Goal: Find specific page/section: Find specific page/section

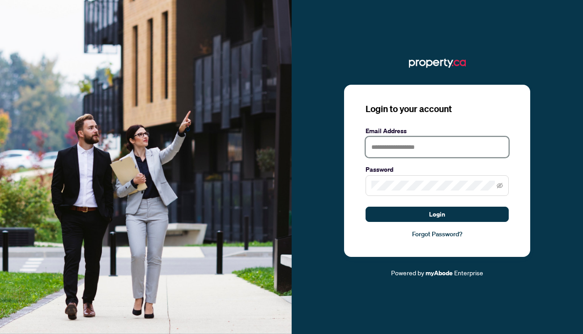
type input "**********"
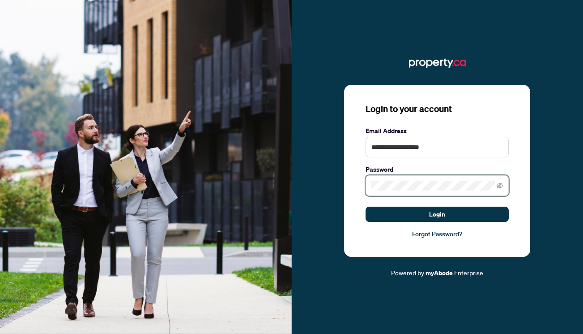
click at [437, 214] on button "Login" at bounding box center [437, 213] width 143 height 15
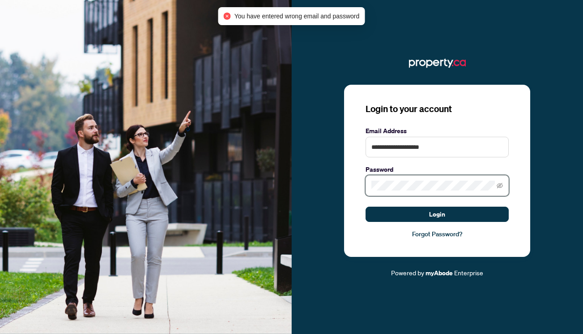
click at [437, 214] on button "Login" at bounding box center [437, 213] width 143 height 15
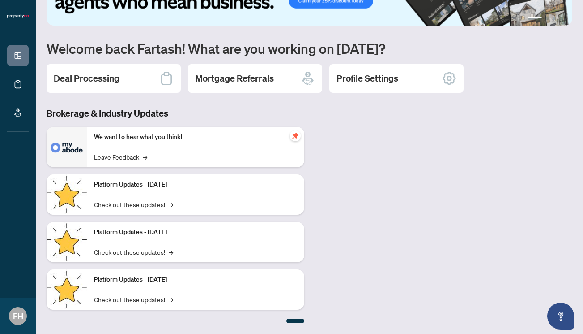
scroll to position [43, 0]
click at [143, 76] on div "Deal Processing" at bounding box center [114, 78] width 134 height 29
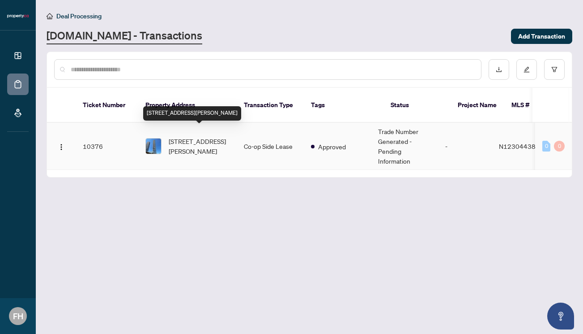
click at [198, 137] on span "[STREET_ADDRESS][PERSON_NAME]" at bounding box center [199, 146] width 61 height 20
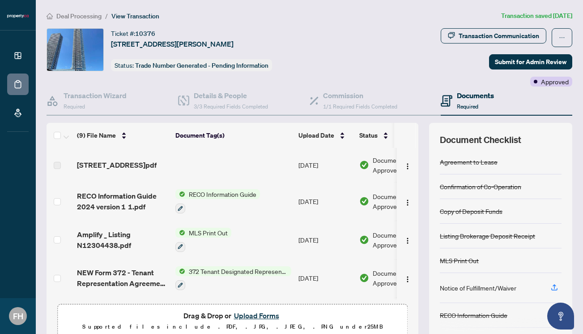
drag, startPoint x: 419, startPoint y: 173, endPoint x: 419, endPoint y: 194, distance: 21.0
click at [419, 194] on div "(9) File Name Document Tag(s) Upload Date Status 1205 - 950 Portage Pkwy - Invo…" at bounding box center [310, 232] width 526 height 219
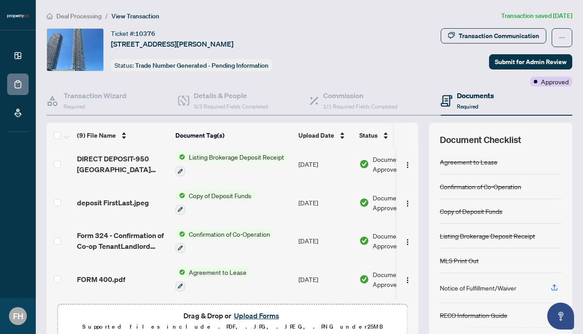
scroll to position [155, 0]
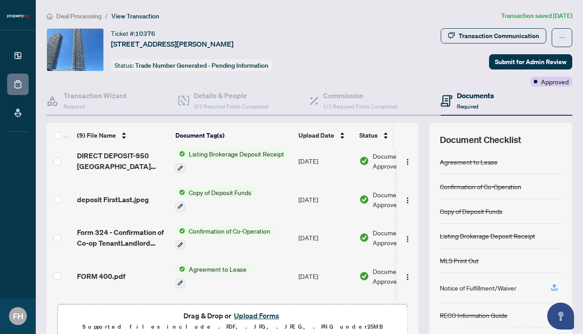
click at [247, 232] on span "Confirmation of Co-Operation" at bounding box center [229, 231] width 89 height 10
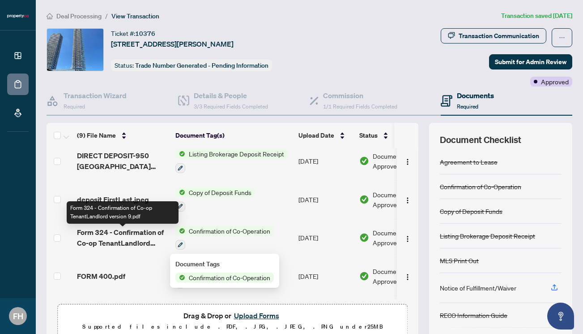
click at [147, 234] on span "Form 324 - Confirmation of Co-op TenantLandlord version 9.pdf" at bounding box center [122, 237] width 91 height 21
